Goal: Task Accomplishment & Management: Manage account settings

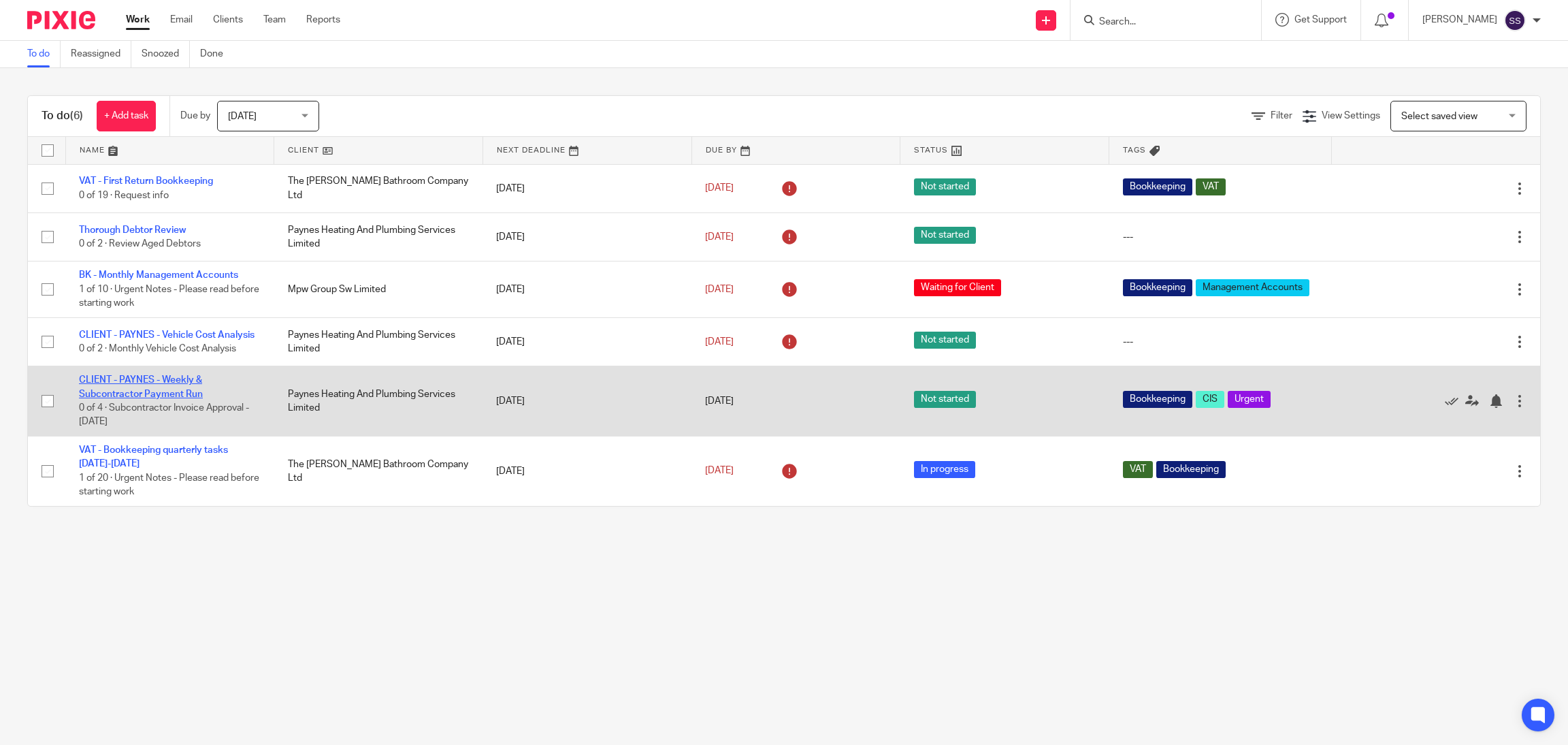
click at [167, 389] on link "CLIENT - PAYNES - Weekly & Subcontractor Payment Run" at bounding box center [141, 387] width 124 height 23
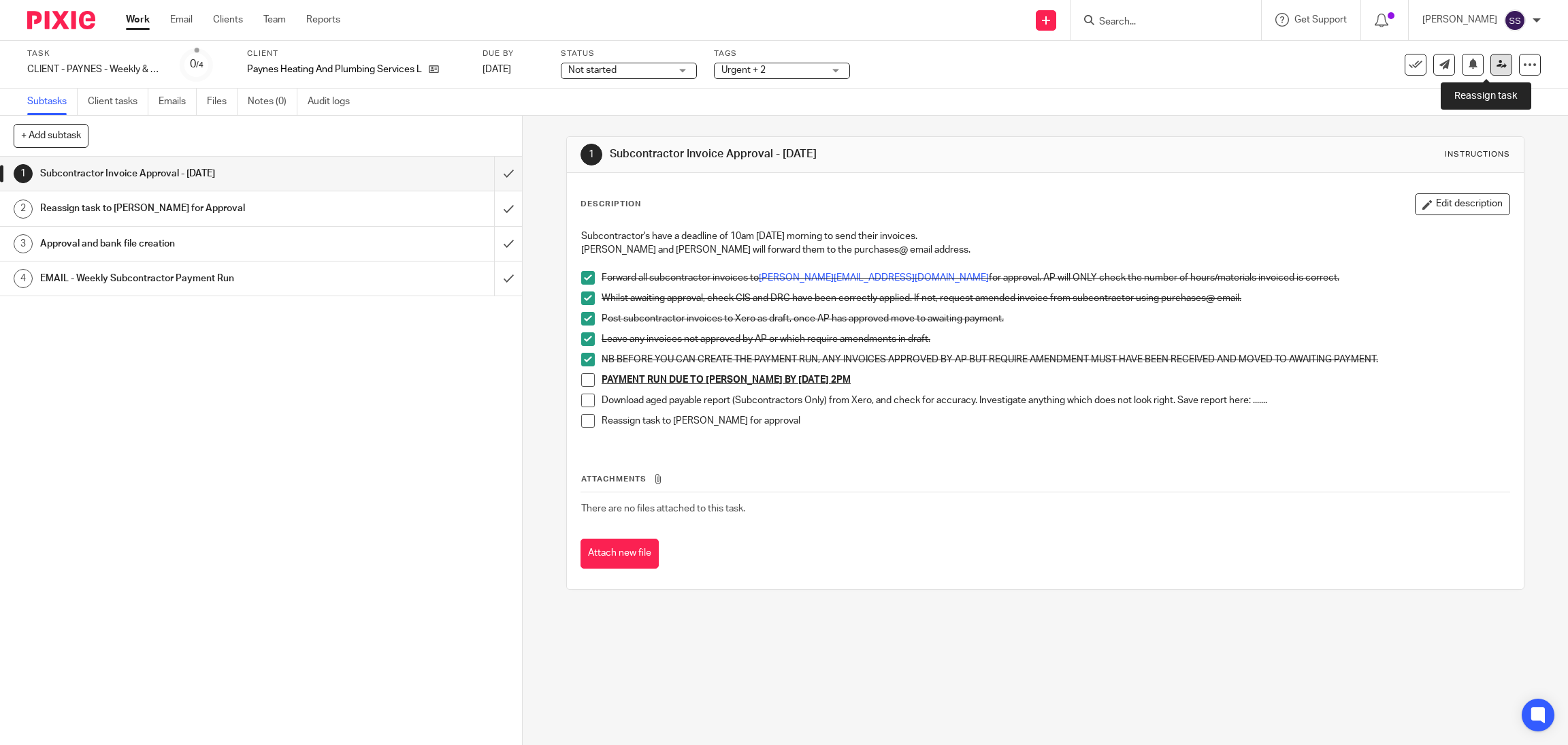
click at [1491, 69] on link at bounding box center [1502, 64] width 22 height 22
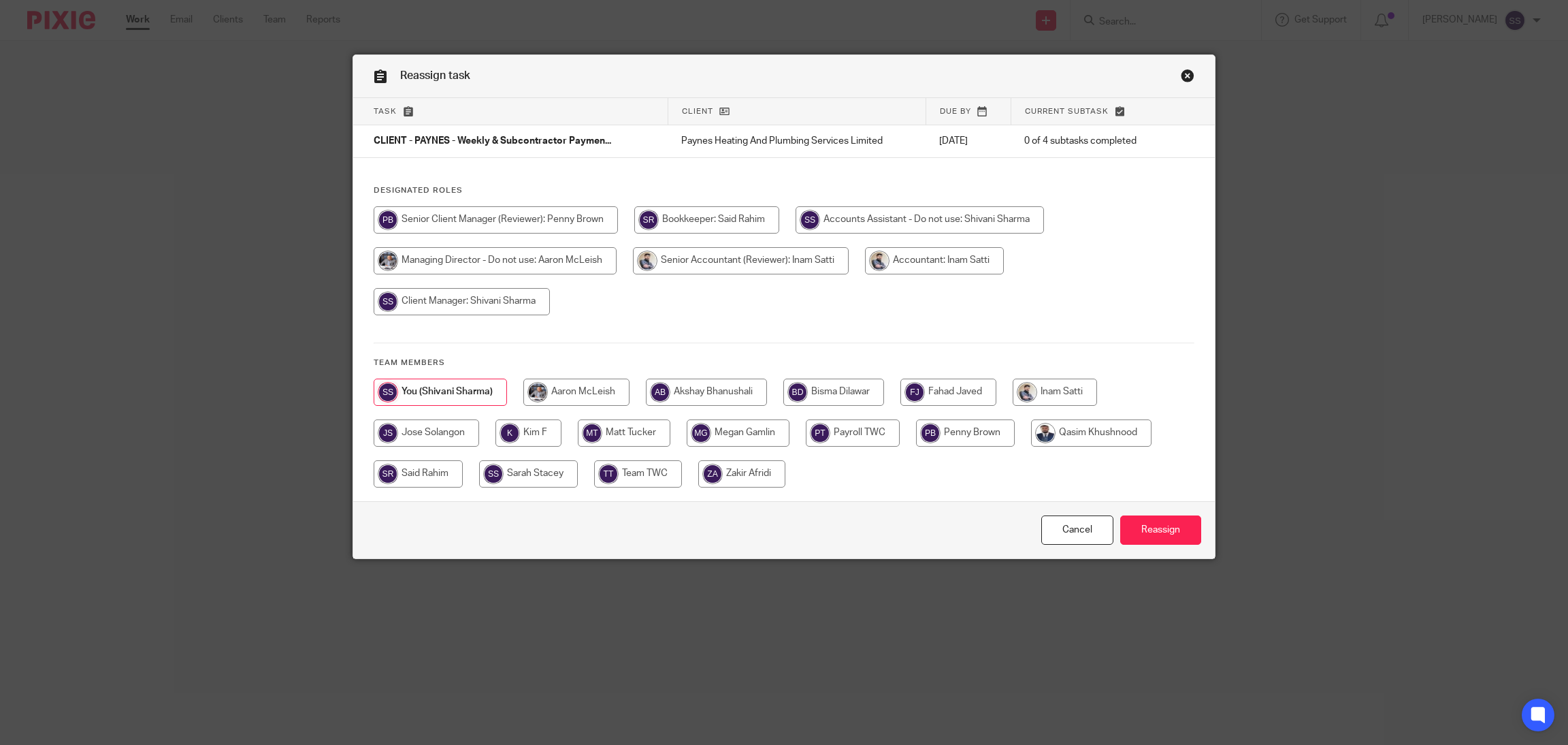
click at [983, 437] on input "radio" at bounding box center [965, 433] width 99 height 27
radio input "true"
click at [1183, 536] on input "Reassign" at bounding box center [1161, 530] width 81 height 29
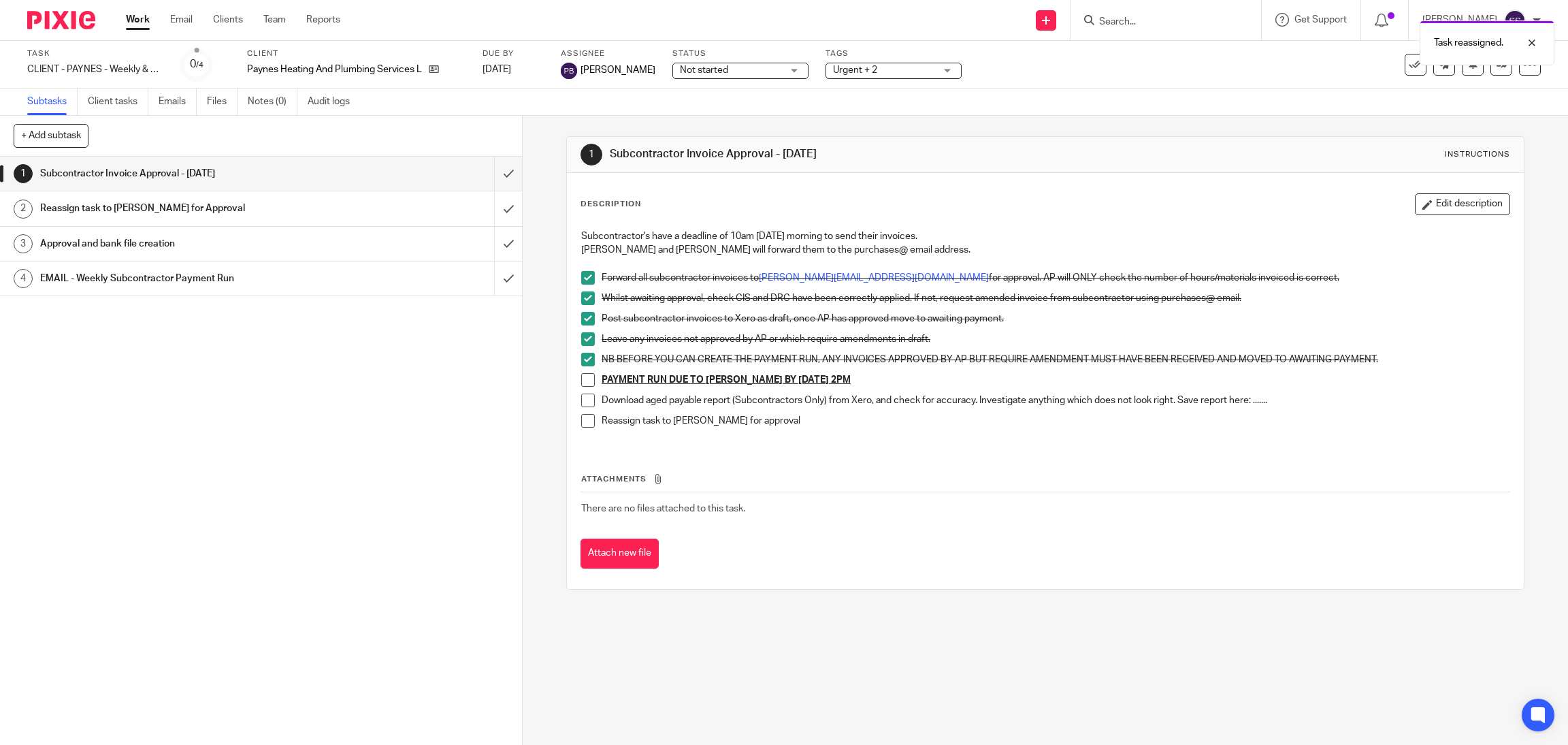
click at [136, 21] on link "Work" at bounding box center [138, 19] width 24 height 13
